Goal: Contribute content

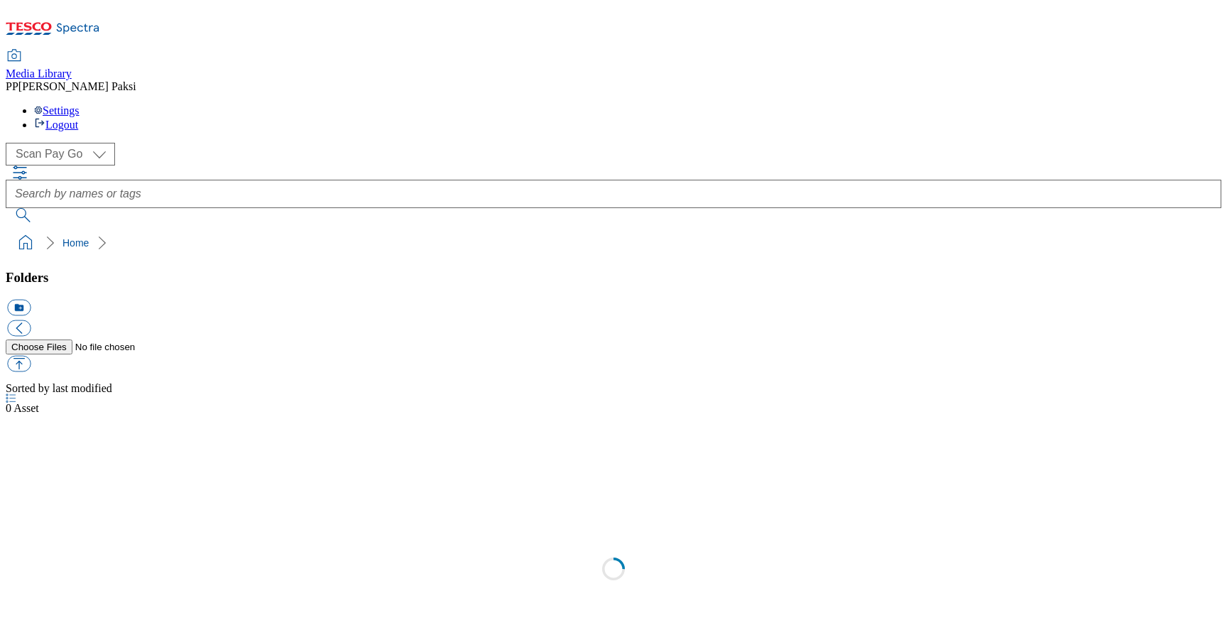
select select "flare-scan-pay-go"
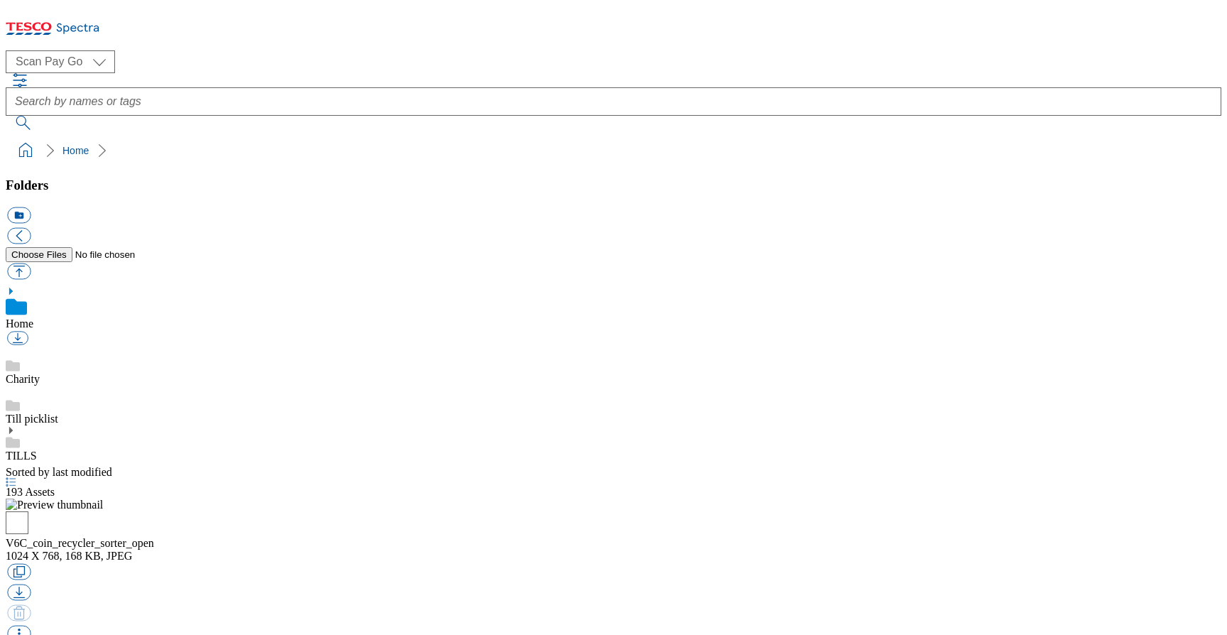
click at [13, 427] on use at bounding box center [11, 430] width 4 height 7
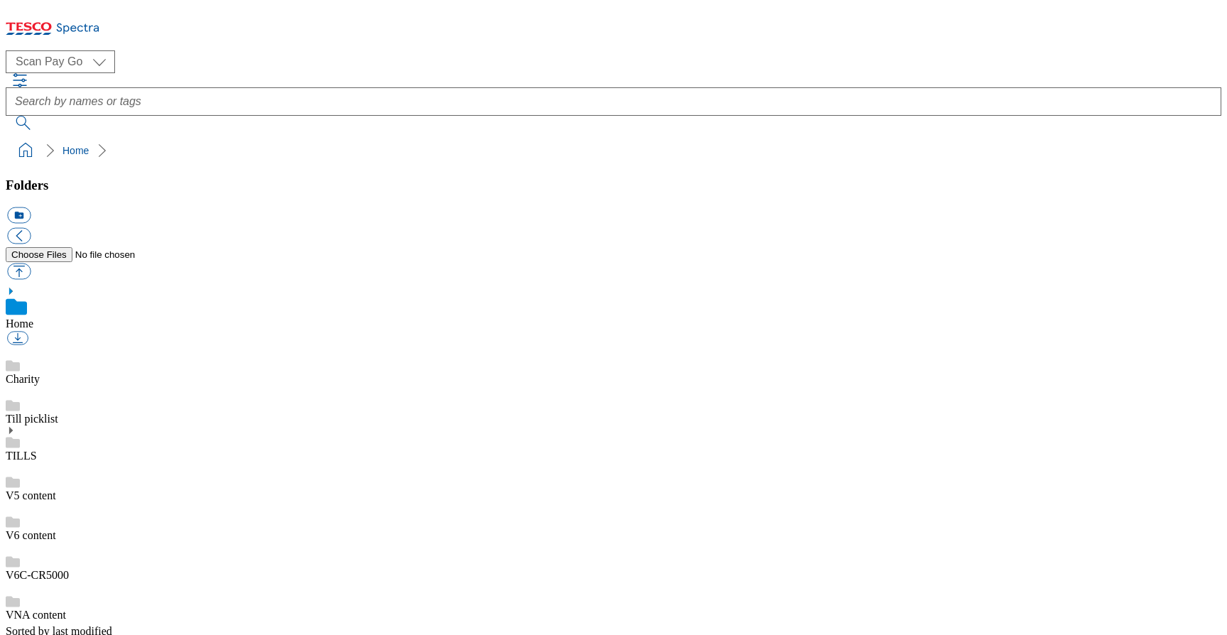
click at [37, 450] on link "TILLS" at bounding box center [21, 456] width 31 height 12
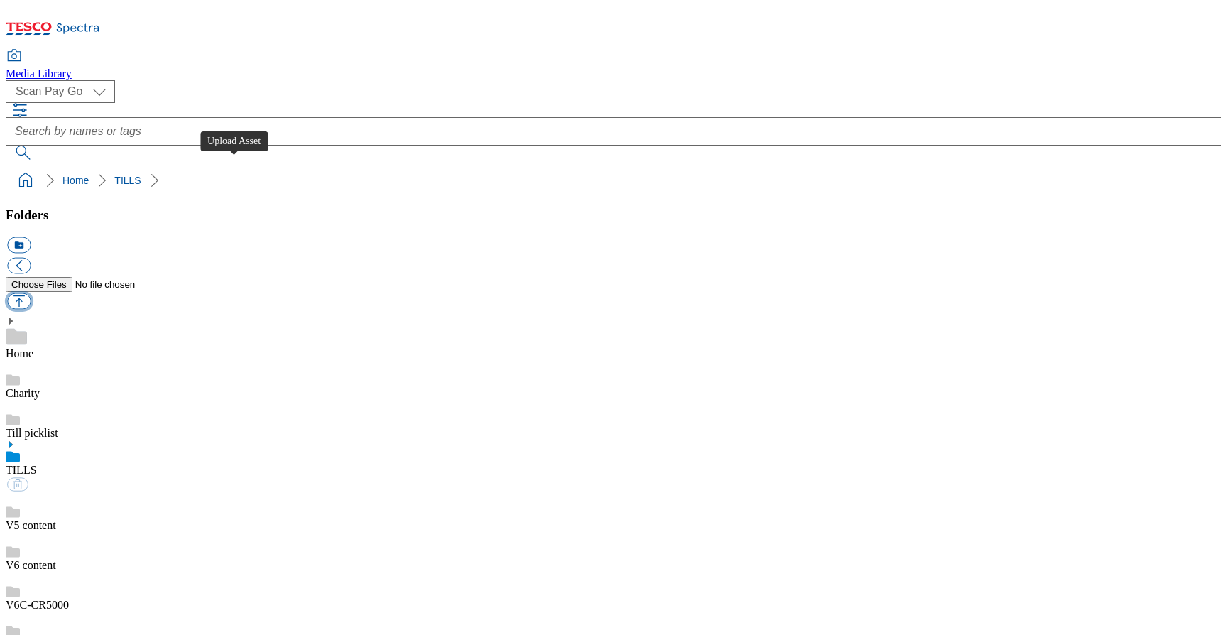
click at [31, 293] on button "button" at bounding box center [18, 301] width 23 height 16
type input "C:\fakepath\SCD_Beetle.jpeg"
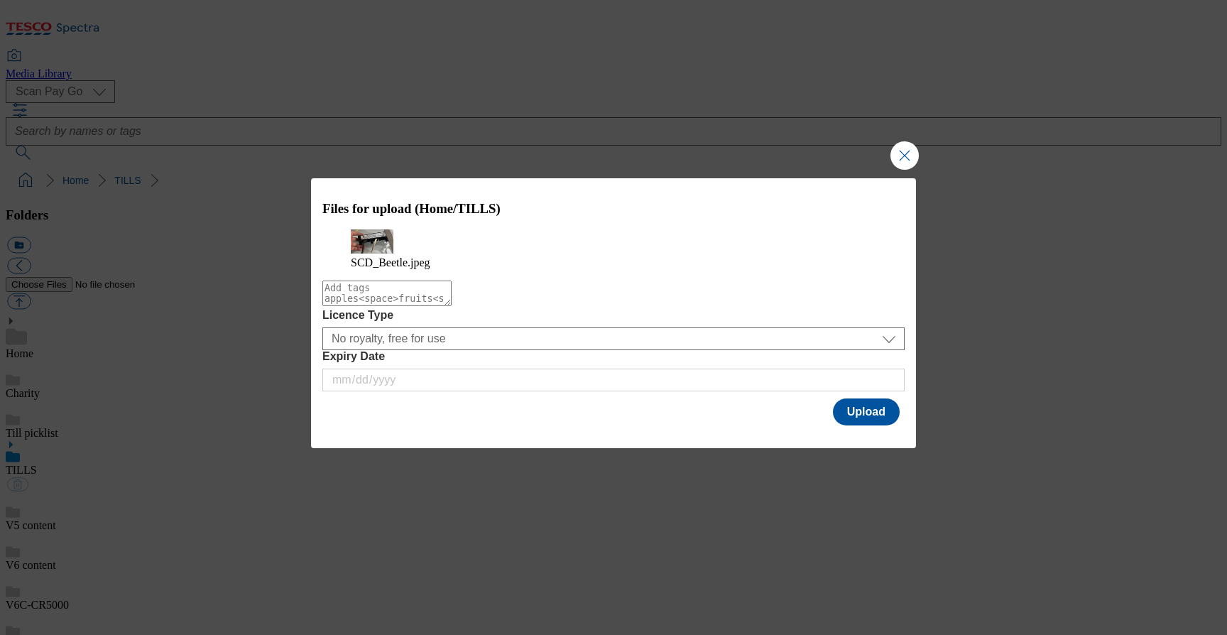
click at [452, 306] on textarea "Modal" at bounding box center [386, 294] width 129 height 26
type textarea "scd"
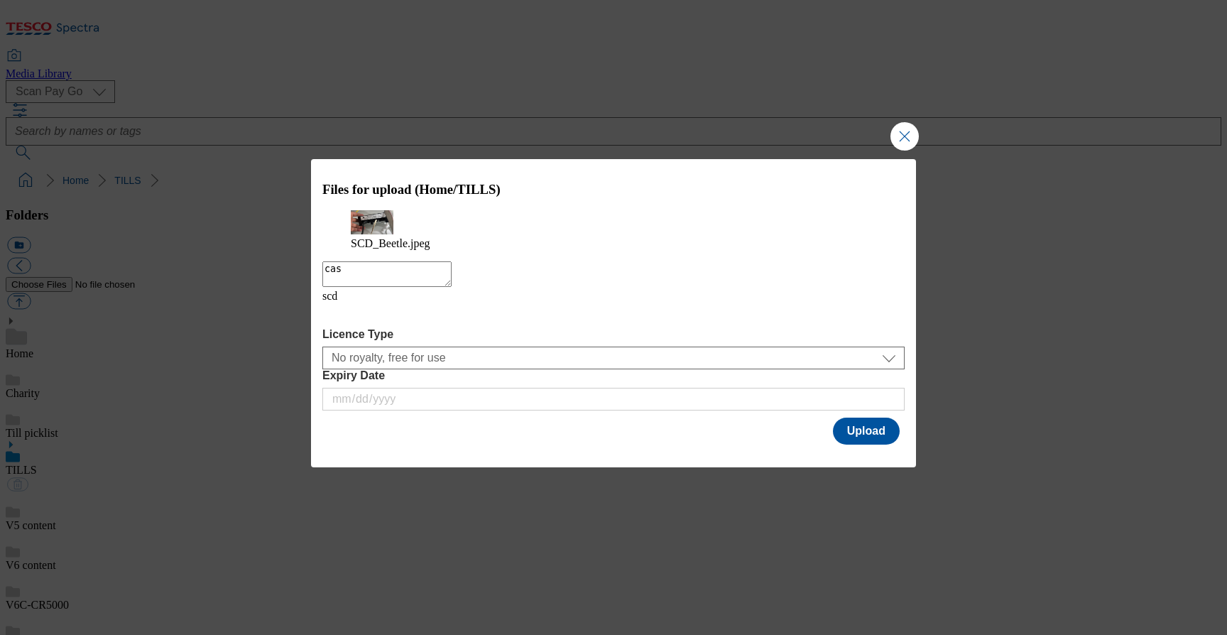
type textarea "cash"
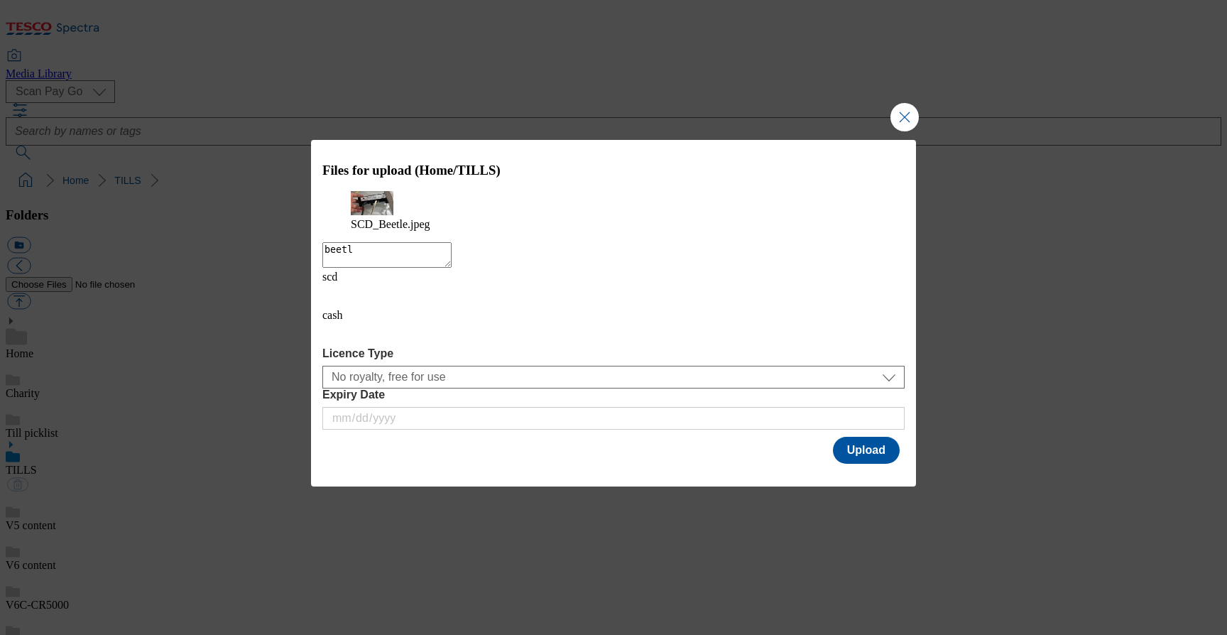
type textarea "beetle"
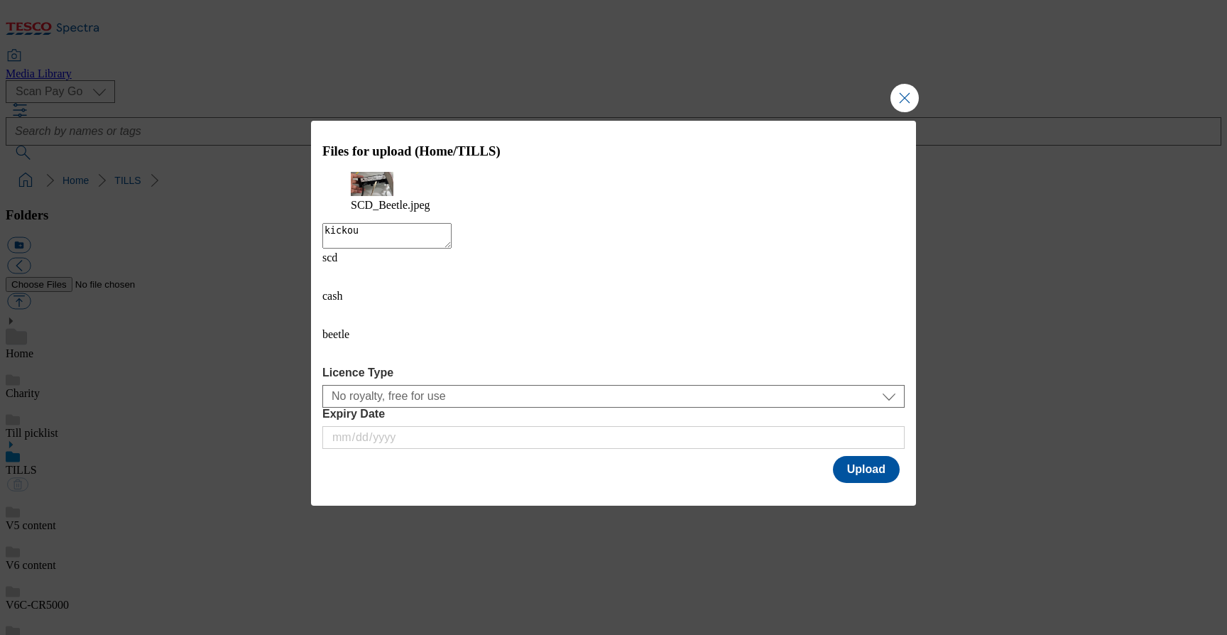
type textarea "kickout"
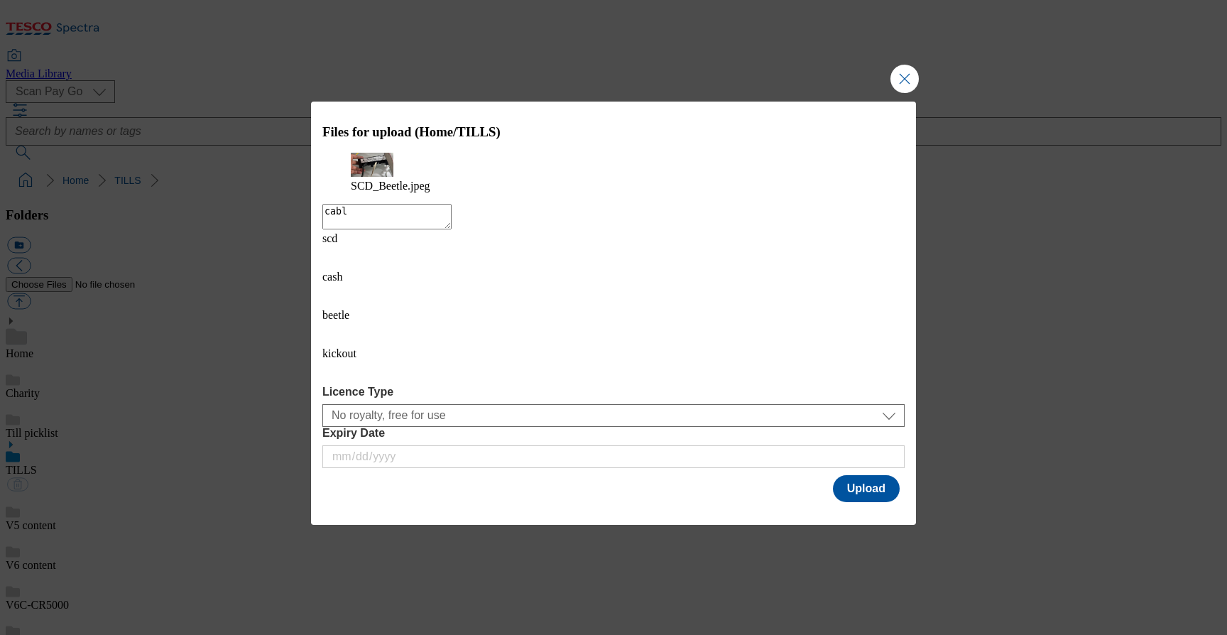
type textarea "cable"
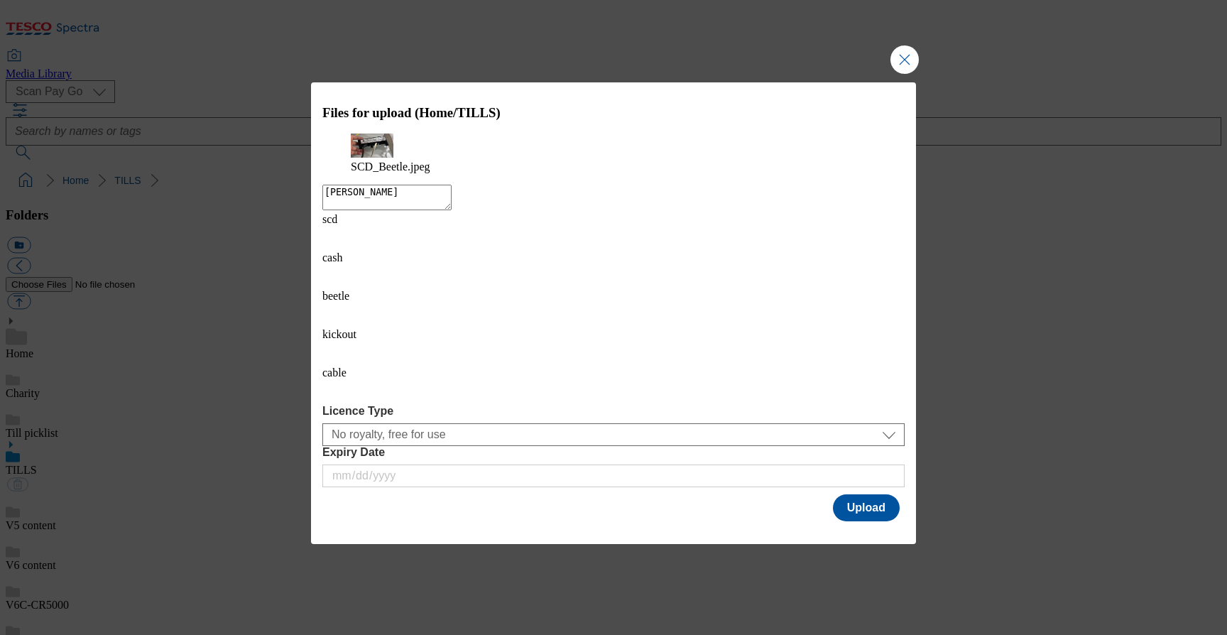
type textarea "drawer"
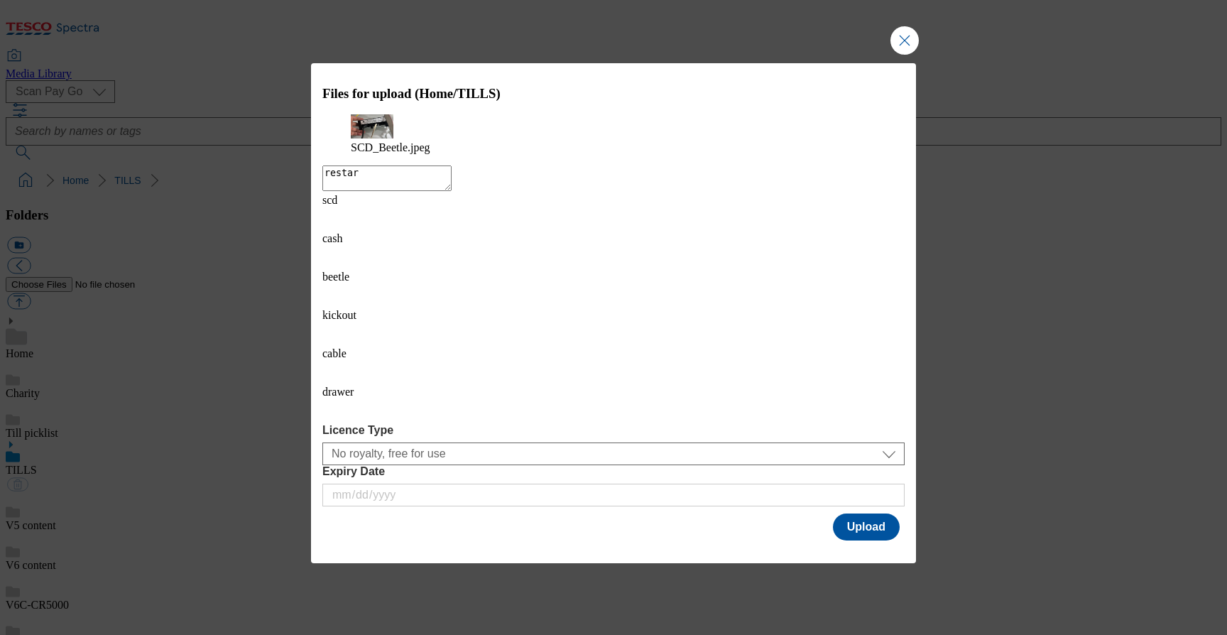
type textarea "restart"
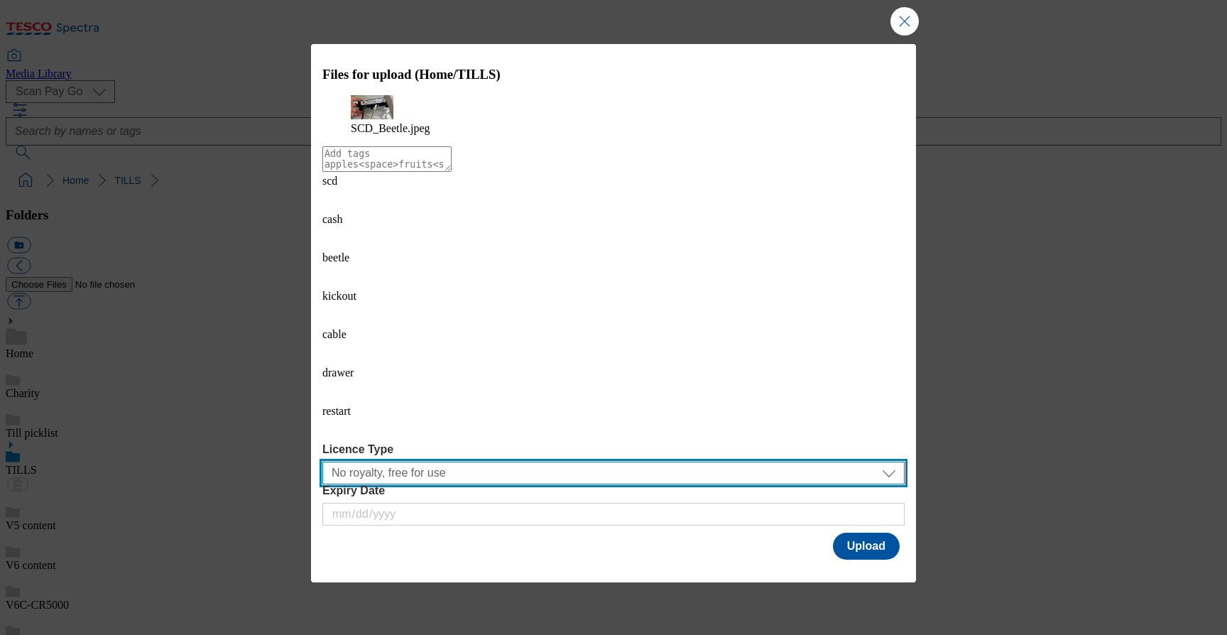
click at [569, 462] on select "No royalty, free for use All media 3 months UK only All media 6 months UK only …" at bounding box center [613, 473] width 582 height 23
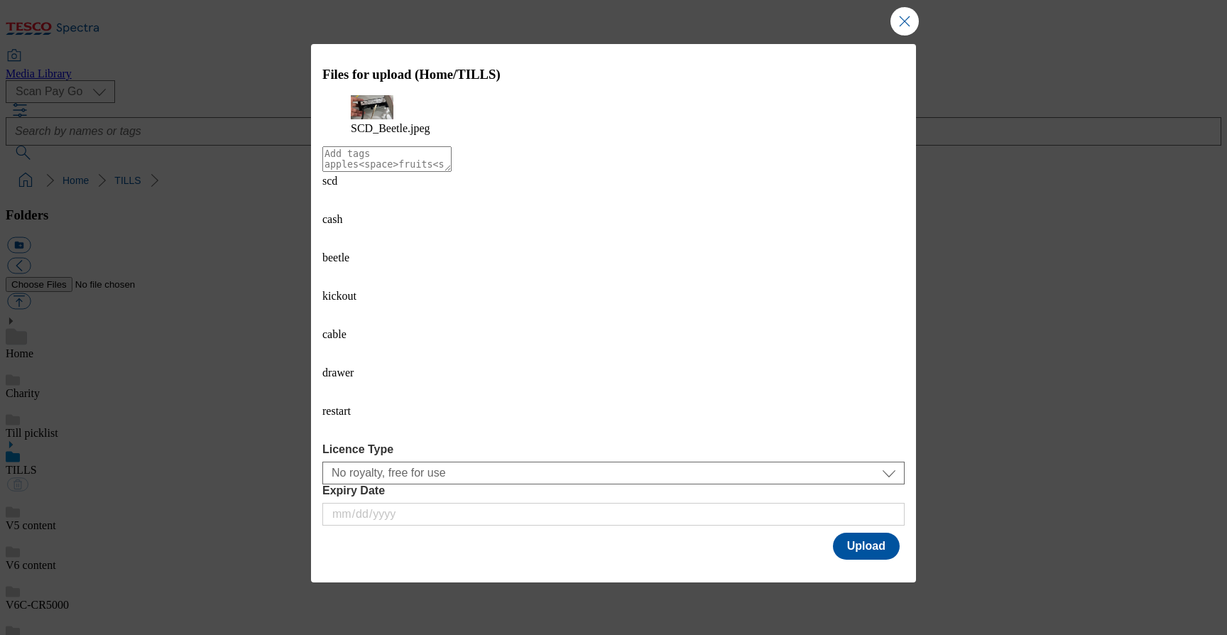
click at [629, 443] on div "Licence Type No royalty, free for use All media 3 months UK only All media 6 mo…" at bounding box center [613, 484] width 582 height 82
click at [843, 533] on button "Upload" at bounding box center [866, 546] width 67 height 27
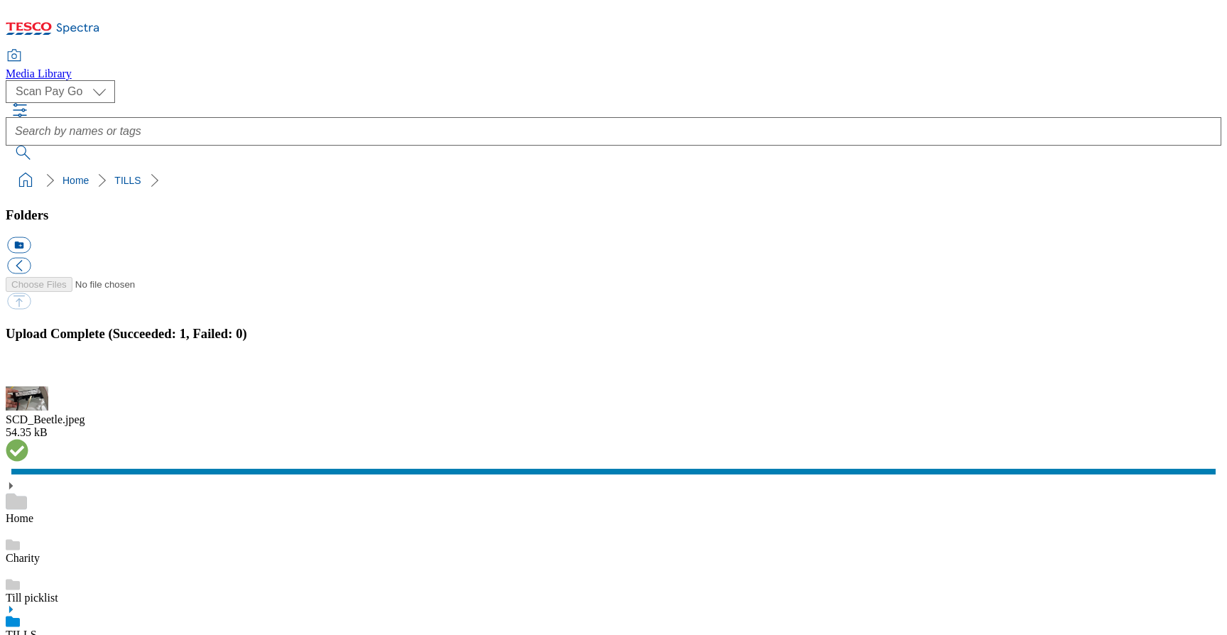
scroll to position [802, 0]
click at [28, 371] on button "button" at bounding box center [17, 377] width 21 height 13
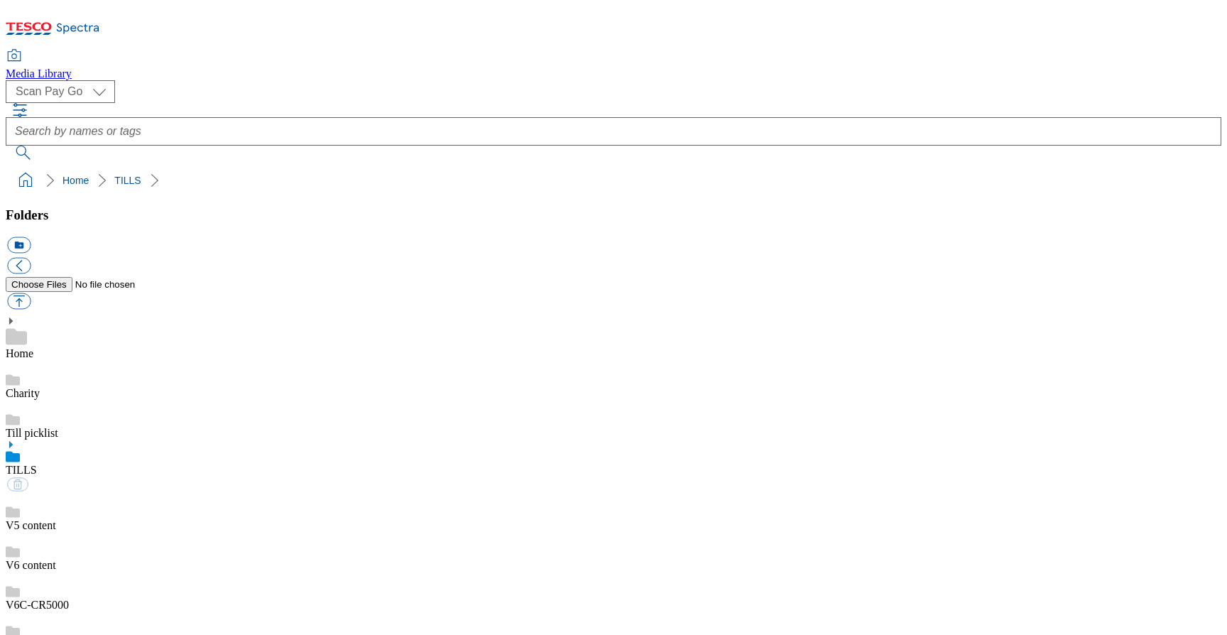
scroll to position [0, 0]
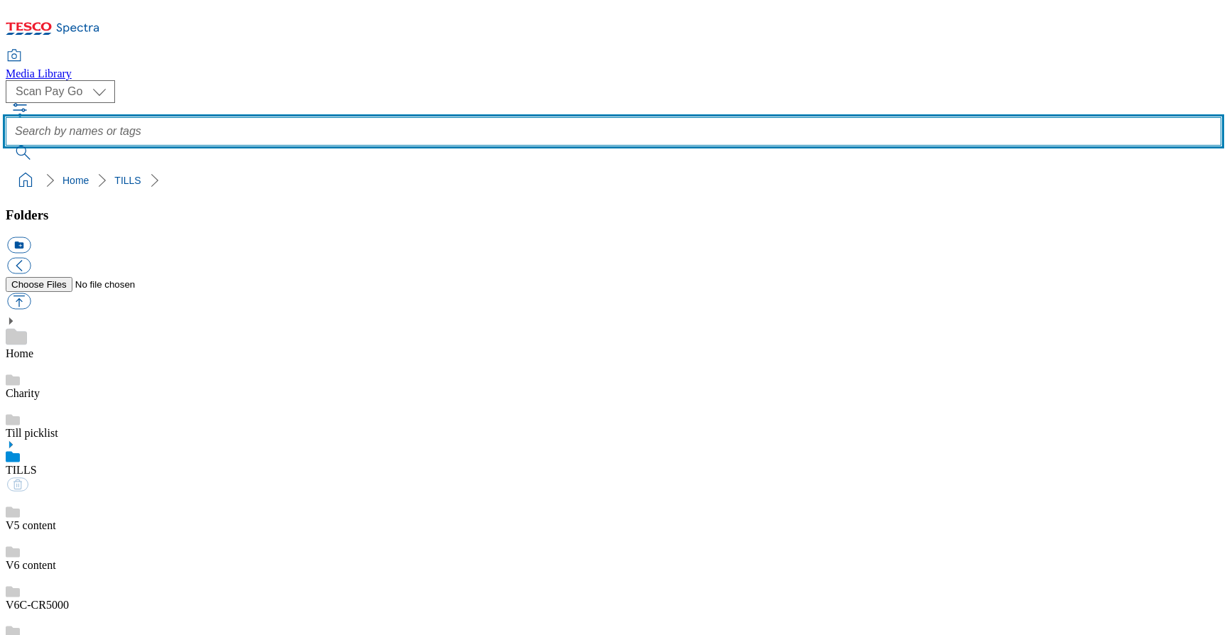
click at [485, 117] on input "text" at bounding box center [614, 131] width 1216 height 28
type input "beetle"
click at [6, 146] on button "submit" at bounding box center [24, 153] width 37 height 14
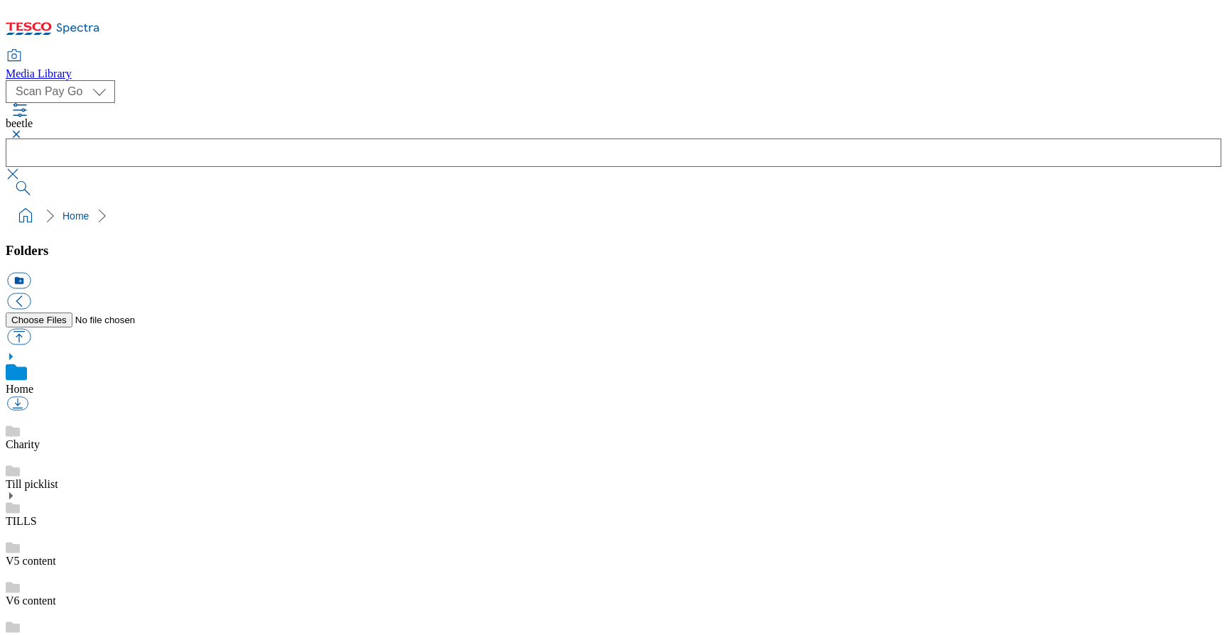
click at [28, 397] on button "button" at bounding box center [17, 403] width 21 height 13
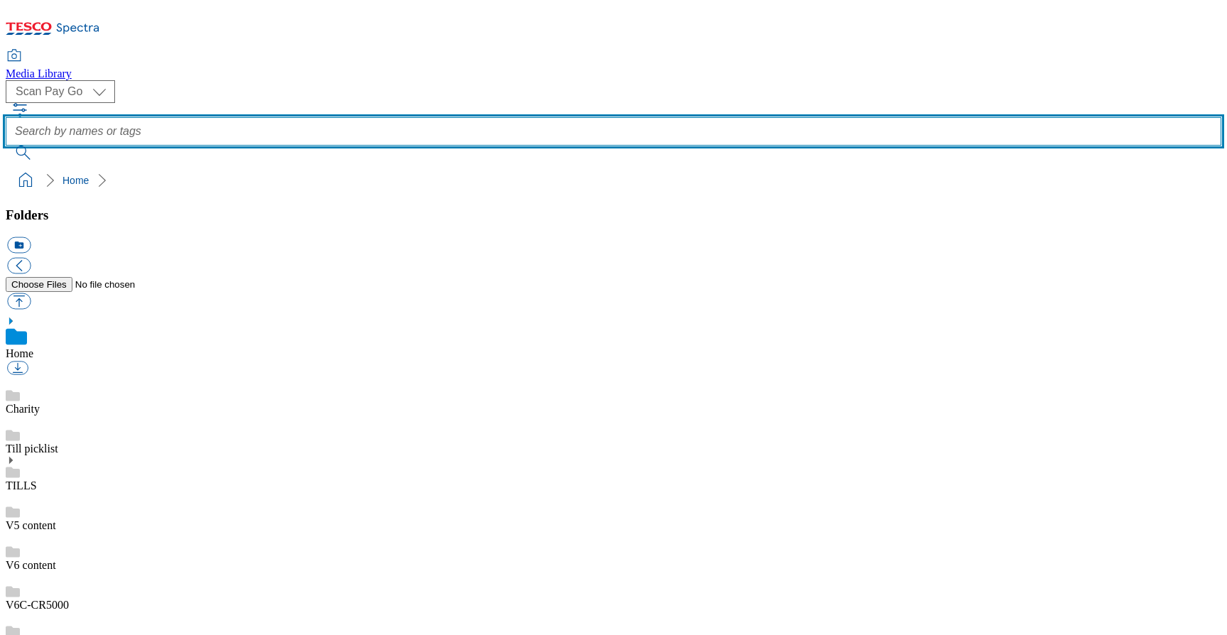
click at [558, 117] on input "text" at bounding box center [614, 131] width 1216 height 28
type input "beetle"
click at [6, 146] on button "submit" at bounding box center [24, 153] width 37 height 14
